Goal: Task Accomplishment & Management: Complete application form

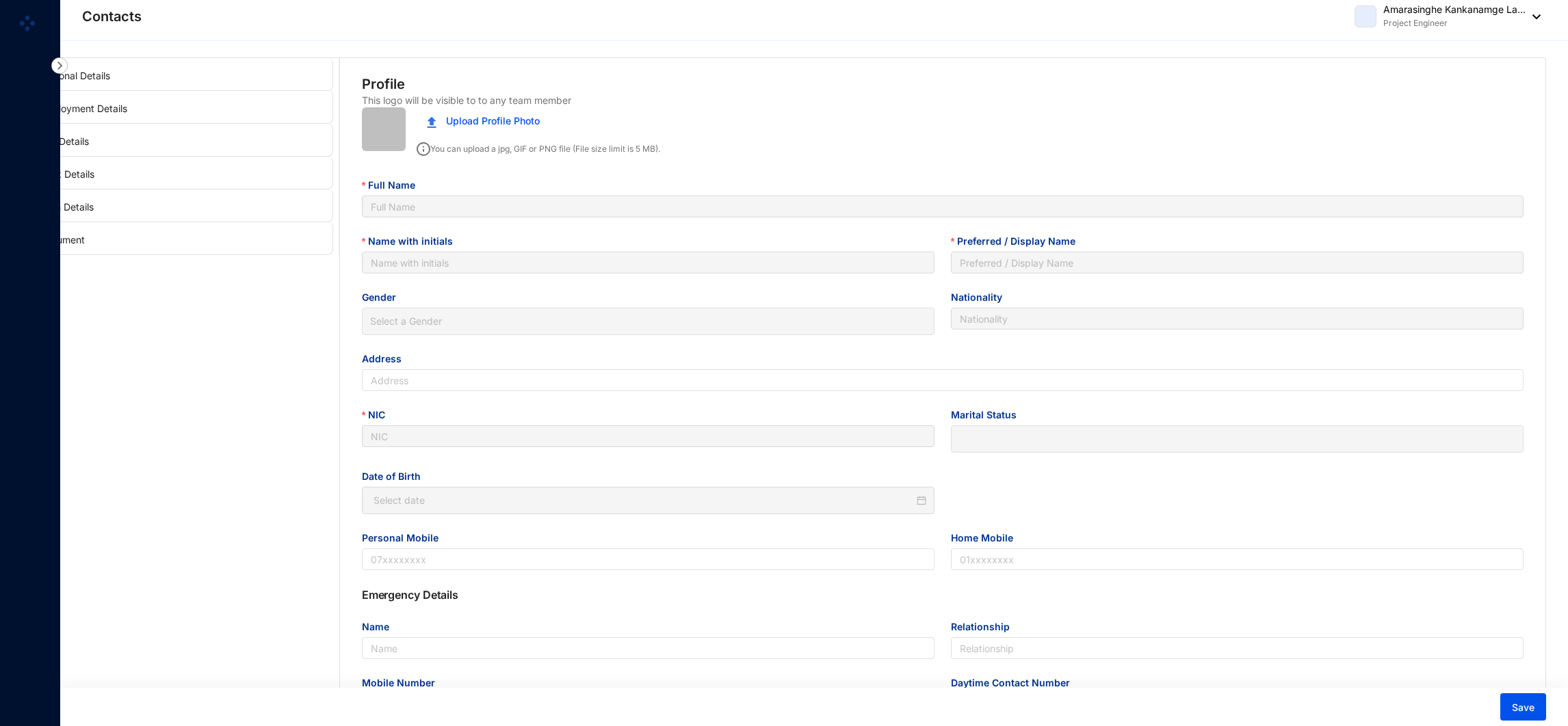
type input "Amarasinghe Kankanamge Lahiru Dilshan"
type input "A K L Dilshan"
type input "Lahiru Dilshan"
type input "Sri Lankan"
type input "No 483/09/A, [GEOGRAPHIC_DATA], [GEOGRAPHIC_DATA], [GEOGRAPHIC_DATA]"
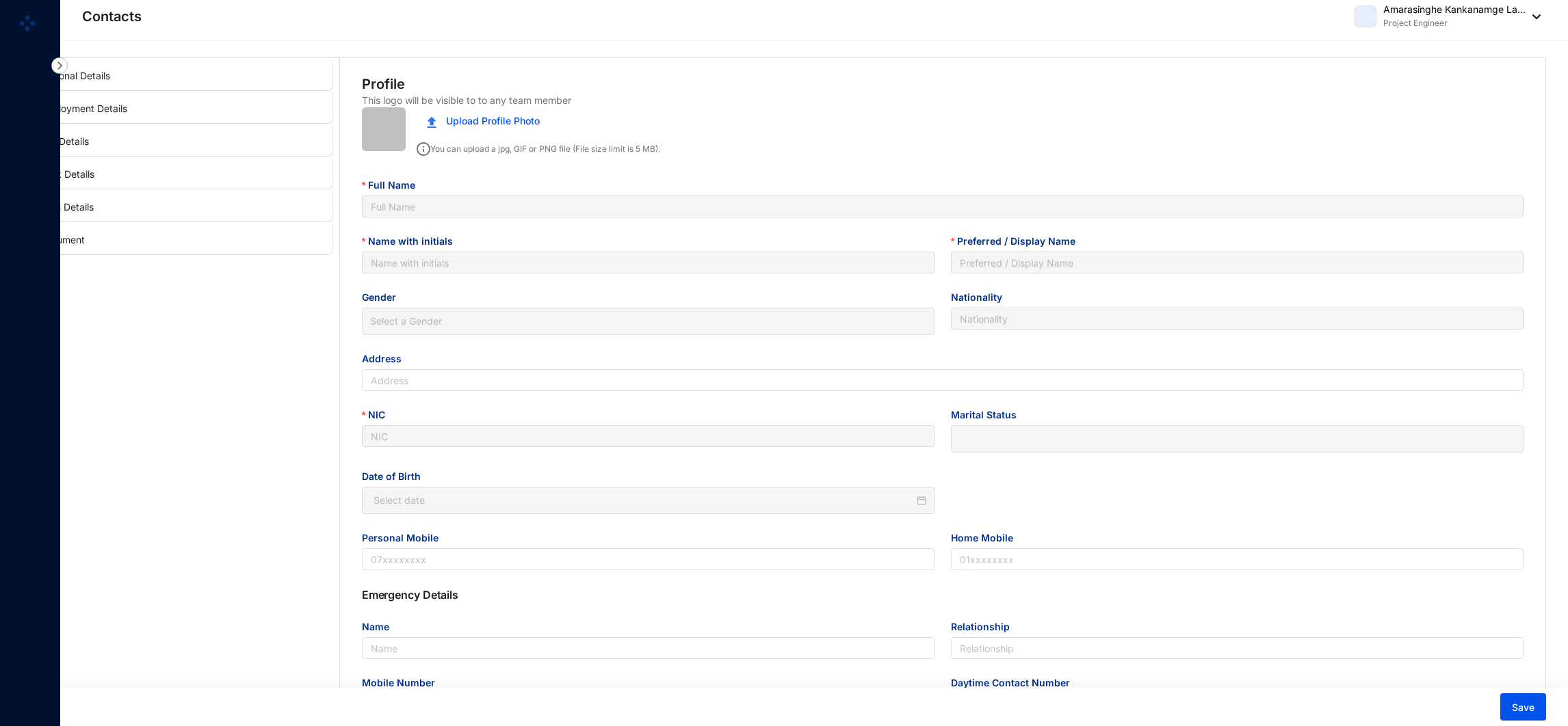
type input "980051480V"
type input "0771880863"
type input "0112600368"
type input "Karunasena"
type input "Father"
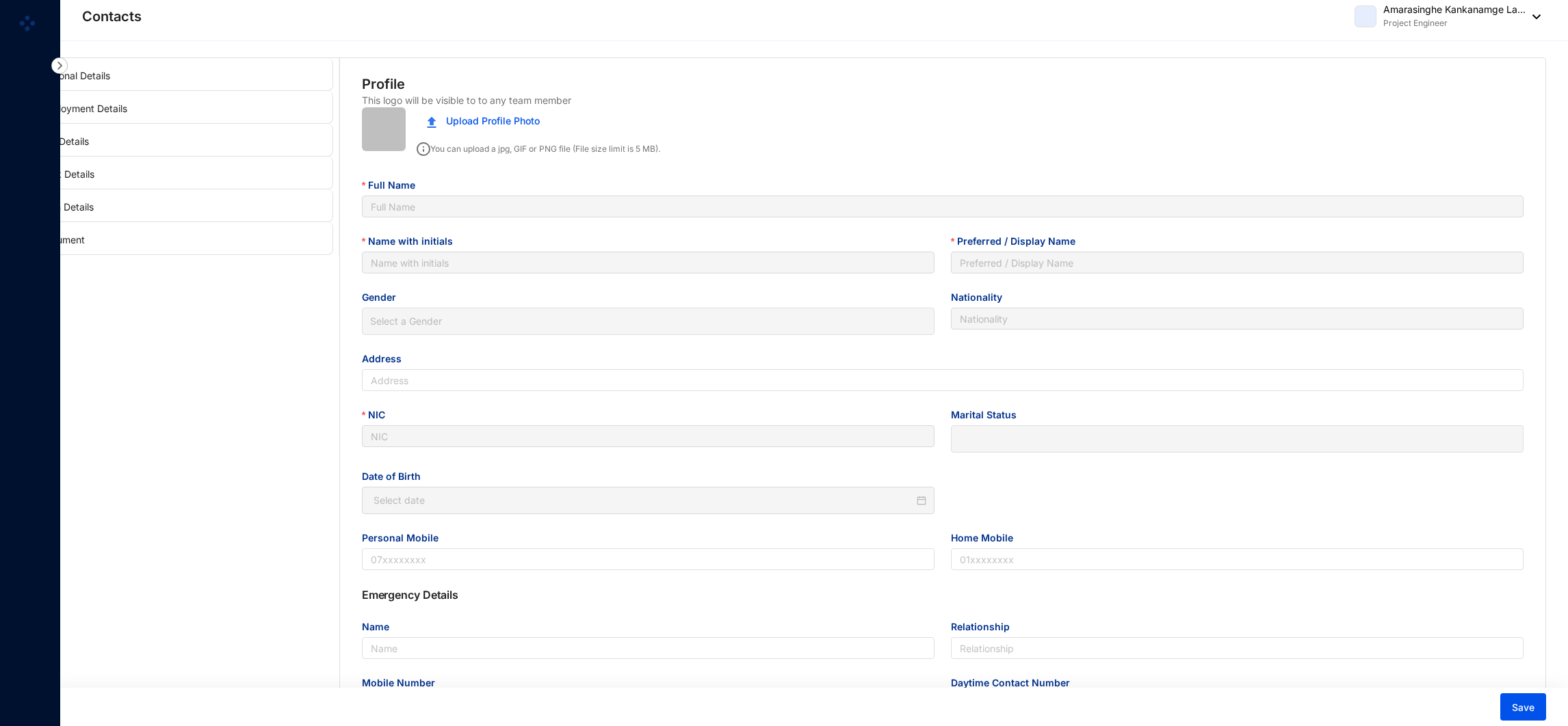
type input "0718880067"
type input "[DATE]"
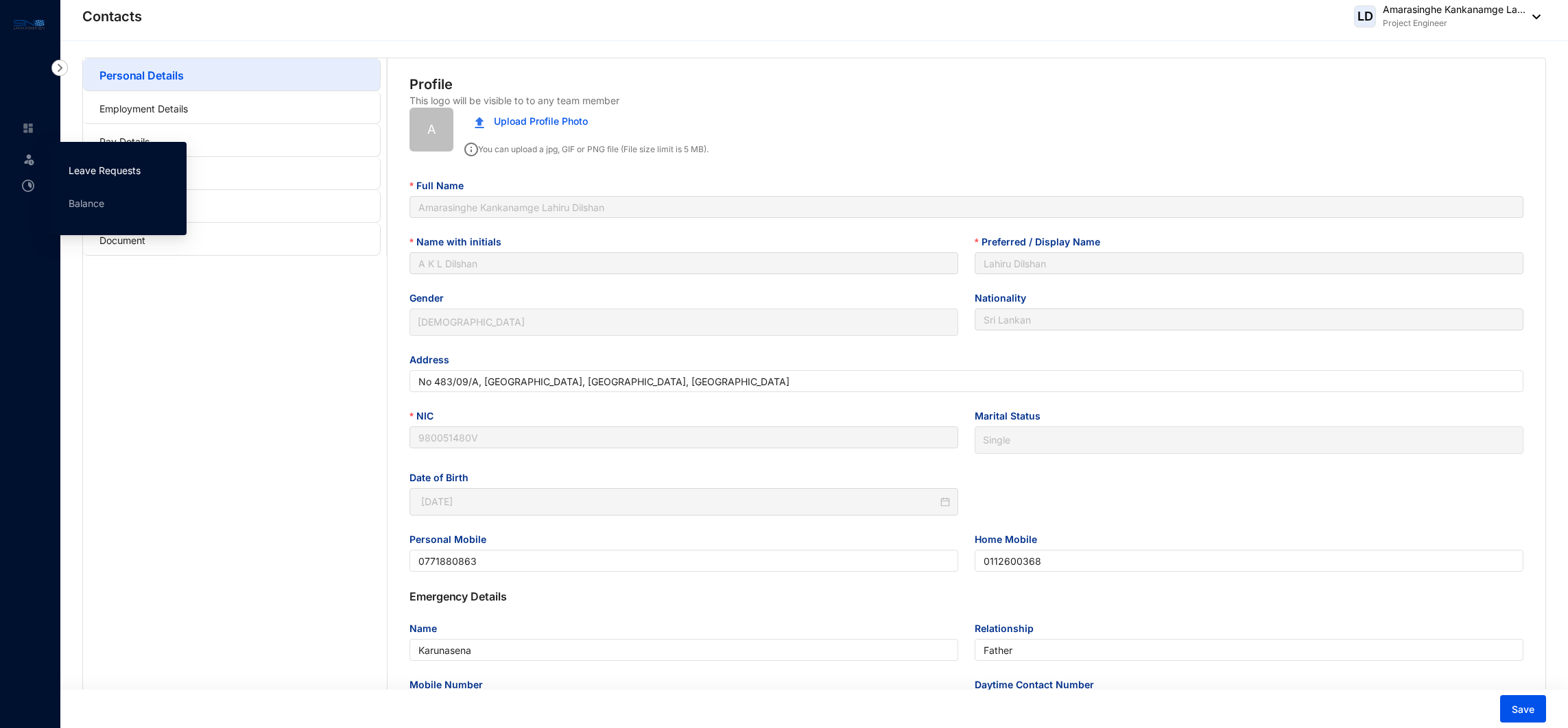
click at [83, 167] on link "Leave Requests" at bounding box center [104, 170] width 72 height 12
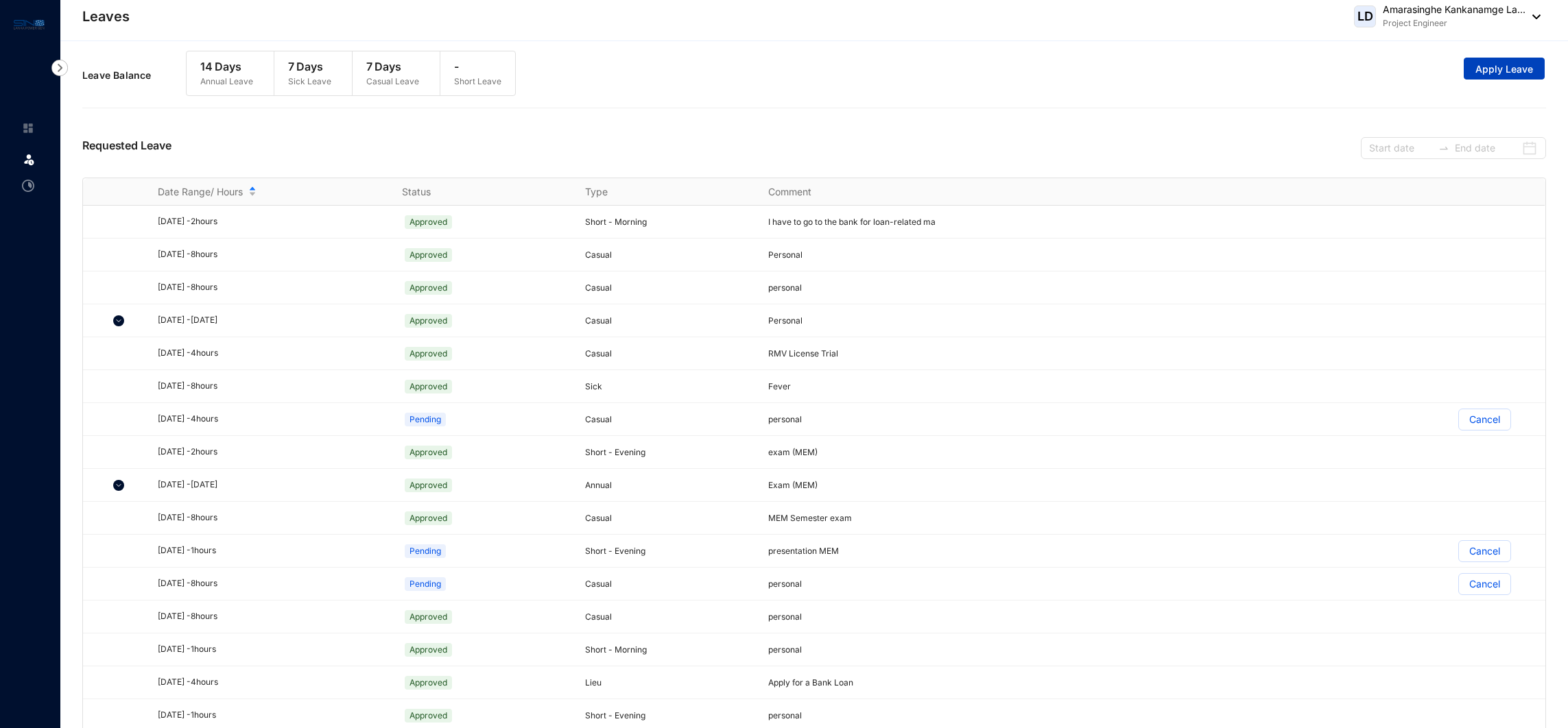
click at [1510, 60] on button "Apply Leave" at bounding box center [1504, 69] width 81 height 22
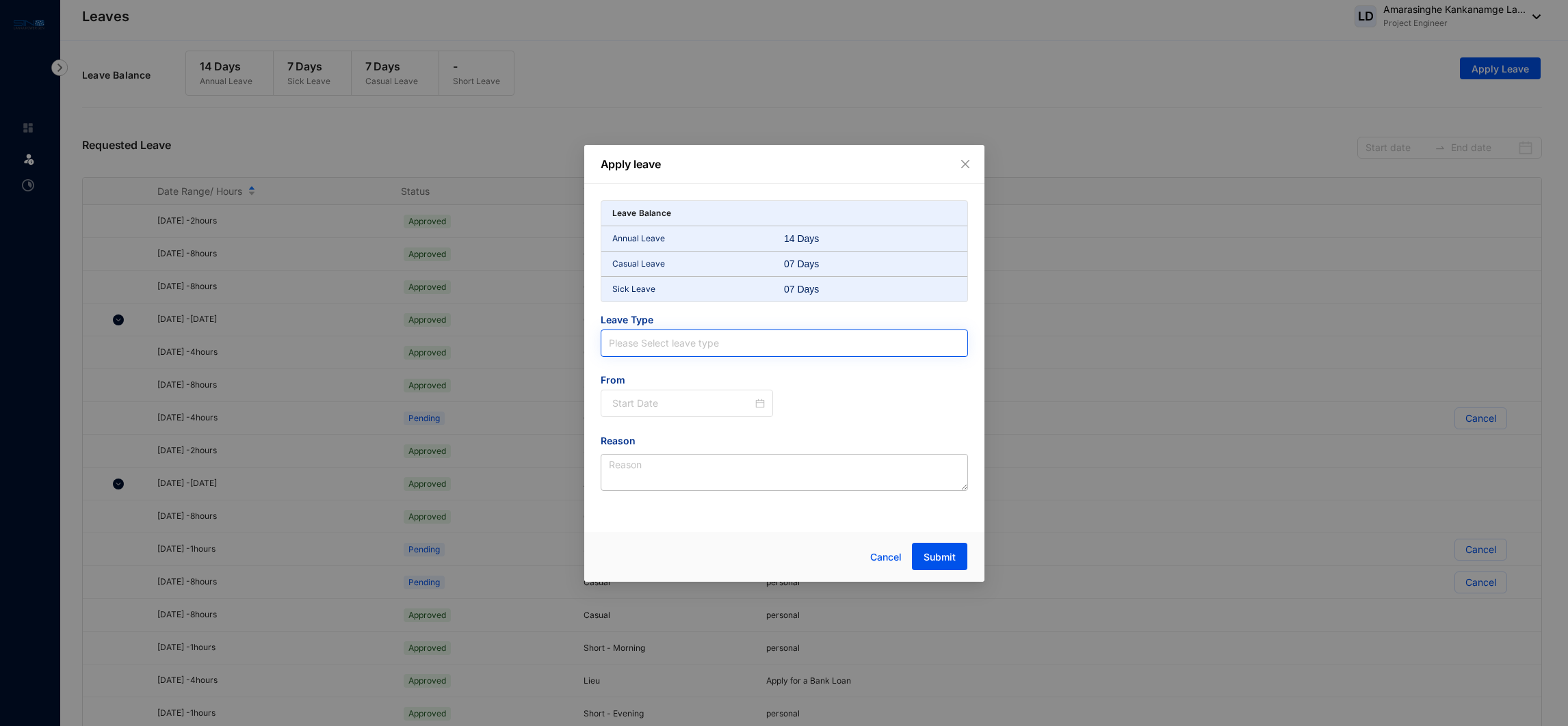
click at [734, 346] on input "search" at bounding box center [784, 342] width 351 height 26
click at [714, 391] on div "Casual Leave" at bounding box center [784, 394] width 346 height 15
click at [718, 403] on input at bounding box center [682, 403] width 141 height 15
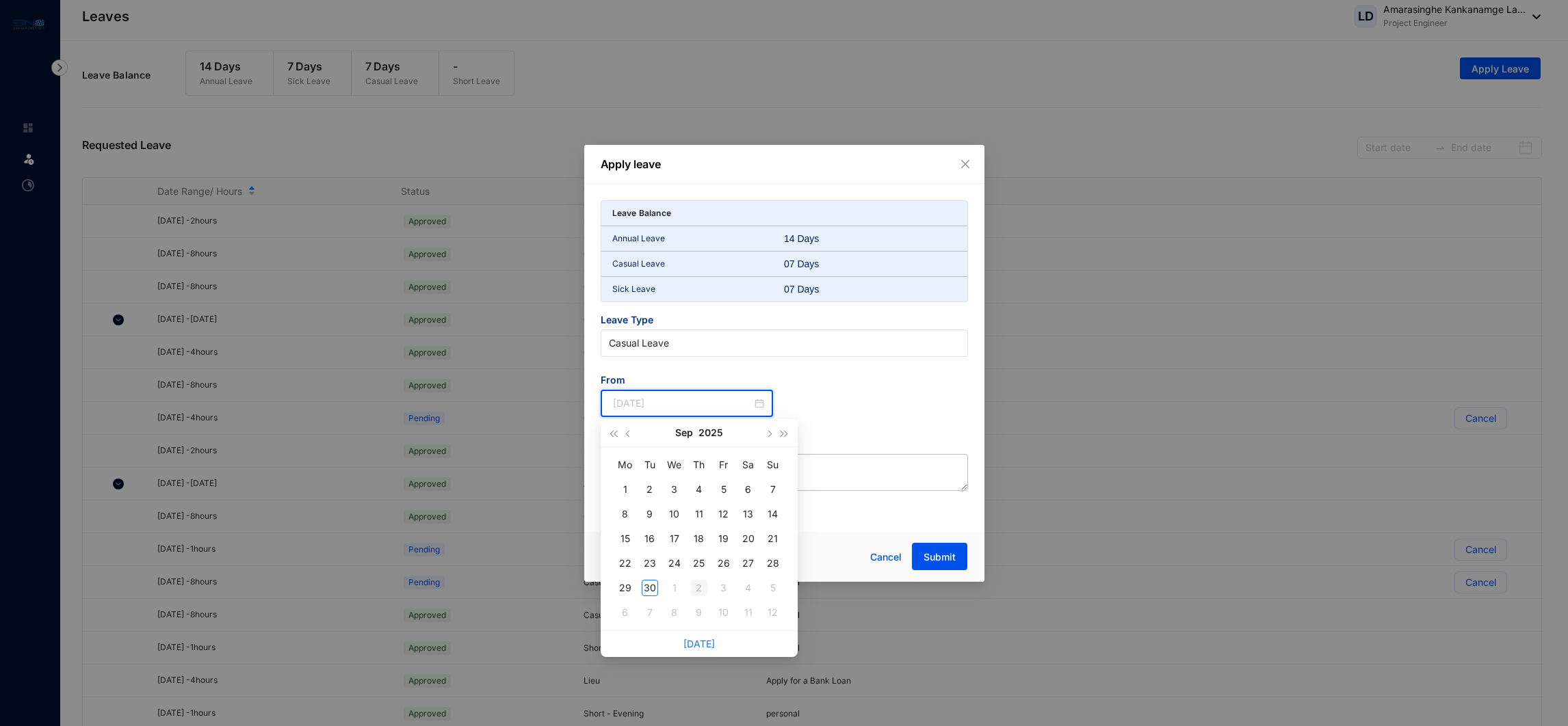
type input "[DATE]"
click at [701, 590] on div "2" at bounding box center [699, 588] width 16 height 16
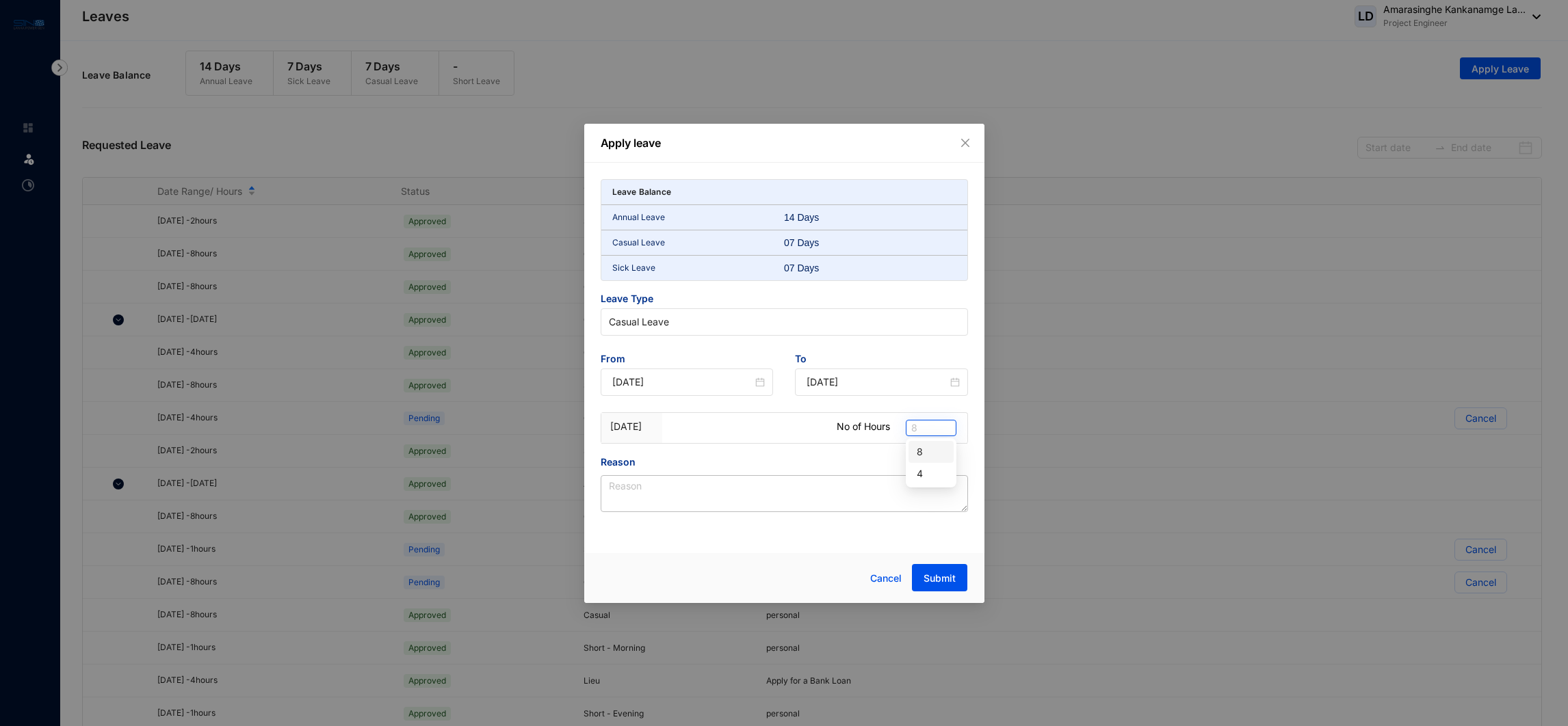
click at [921, 422] on span "8" at bounding box center [930, 428] width 40 height 15
click at [930, 475] on div "4" at bounding box center [930, 474] width 29 height 15
click at [795, 494] on textarea "Reason" at bounding box center [784, 494] width 367 height 37
click at [836, 491] on textarea "EXAM MEM" at bounding box center [784, 494] width 367 height 37
drag, startPoint x: 633, startPoint y: 487, endPoint x: 613, endPoint y: 488, distance: 20.0
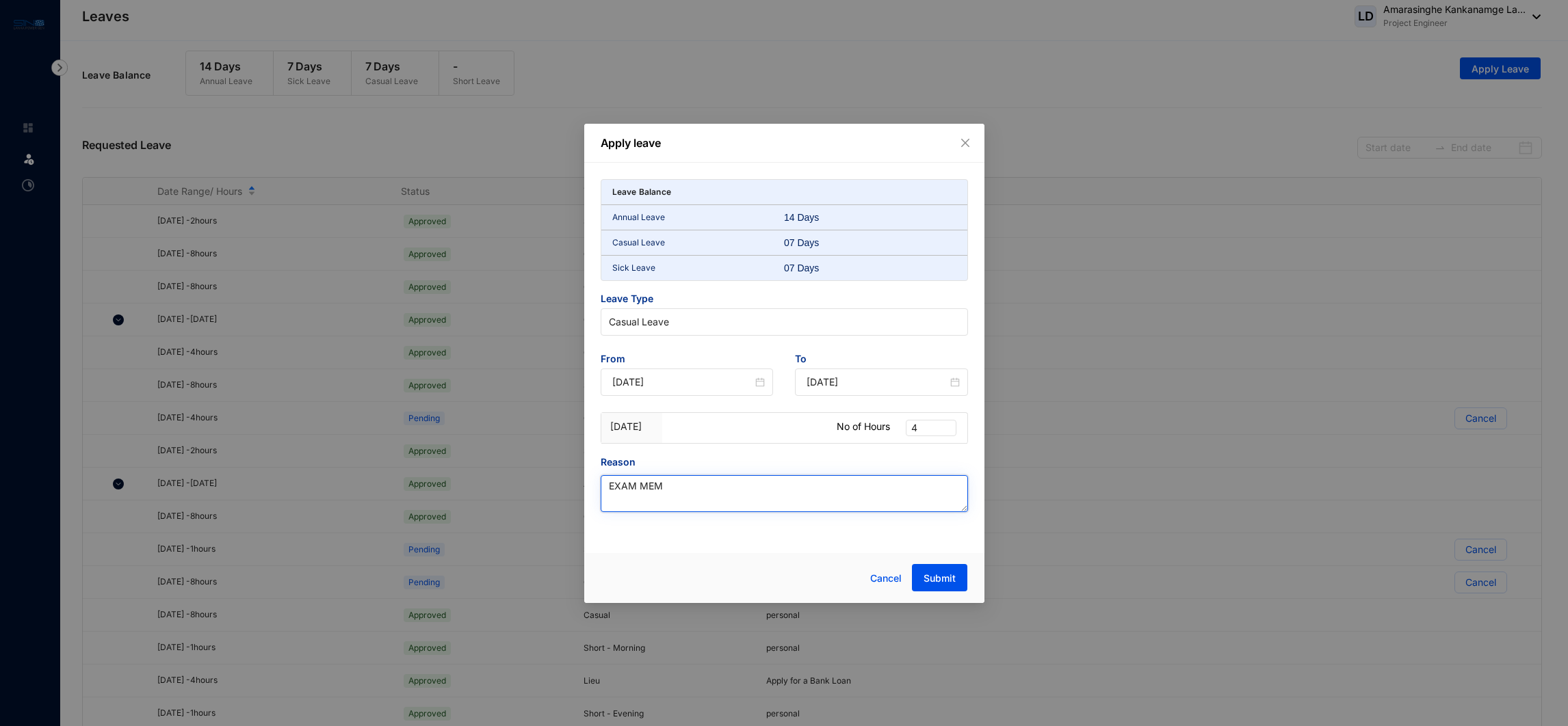
click at [613, 488] on textarea "EXAM MEM" at bounding box center [784, 494] width 367 height 37
type textarea "Exam MEM"
click at [789, 552] on div "Apply leave Leave Balance Annual Leave 14 Days Casual Leave 07 Days Sick Leave …" at bounding box center [784, 363] width 400 height 479
click at [950, 571] on button "Submit" at bounding box center [939, 578] width 55 height 27
